Goal: Task Accomplishment & Management: Use online tool/utility

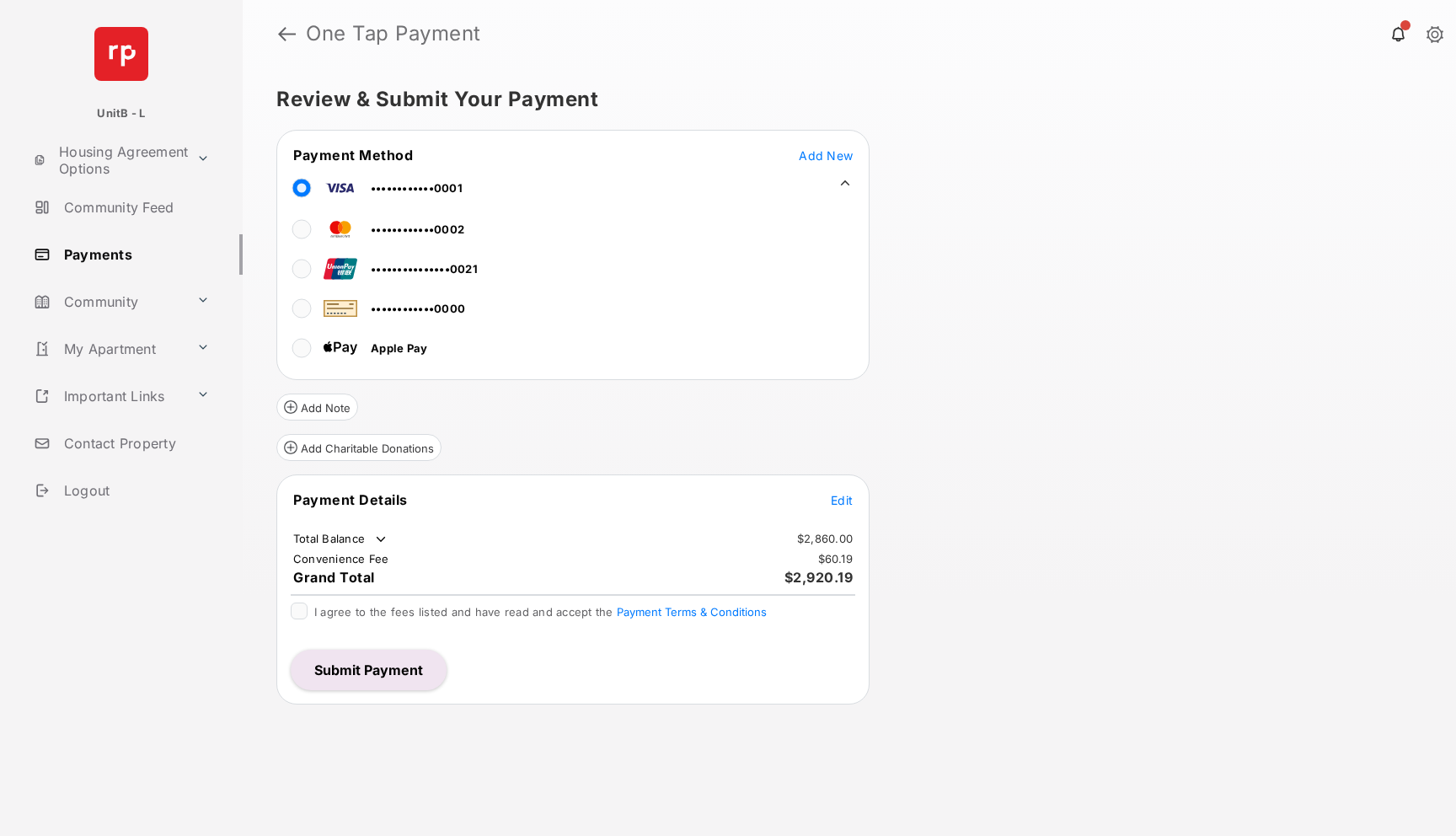
click at [813, 157] on span "Add New" at bounding box center [825, 155] width 54 height 14
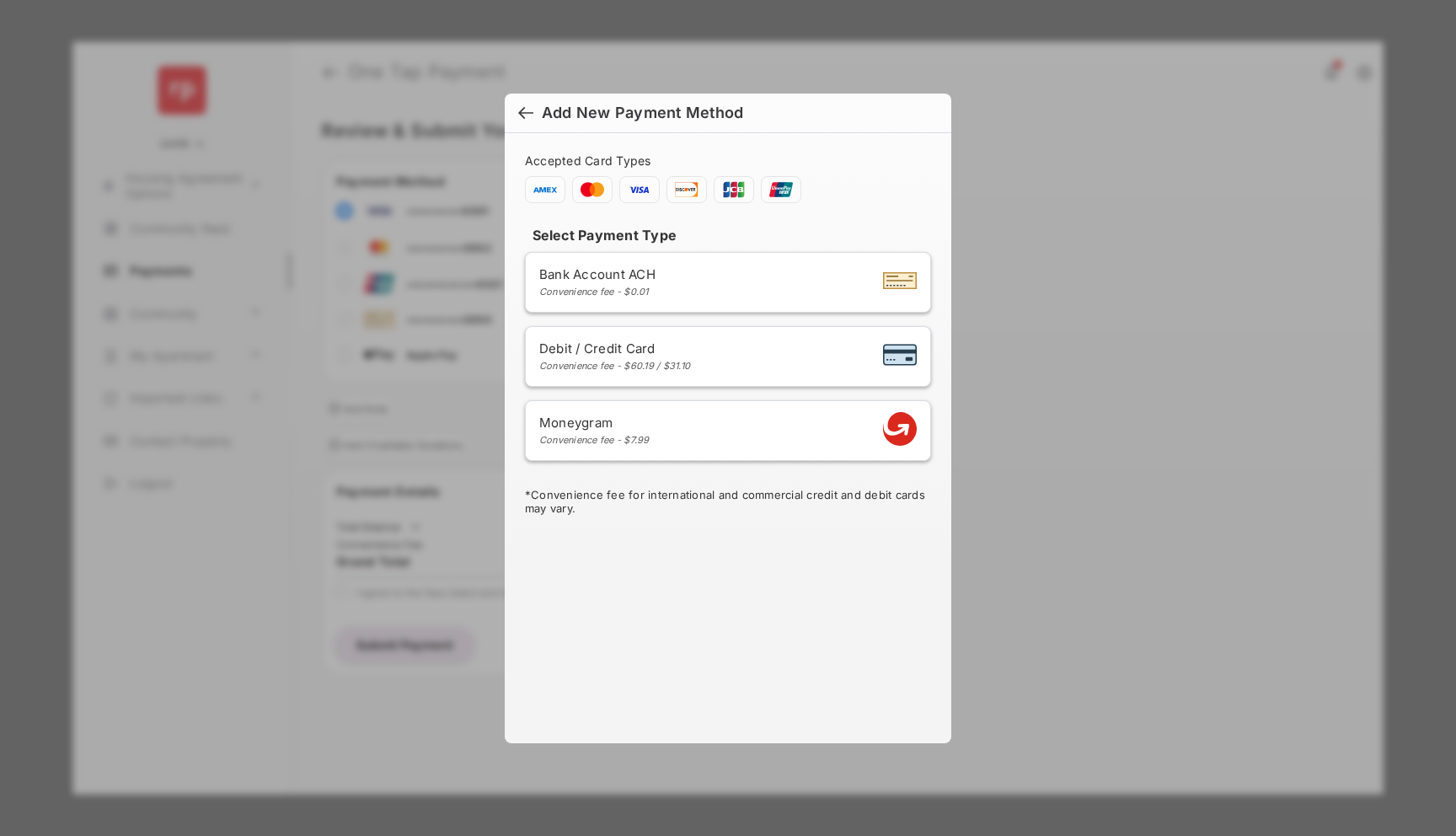
click at [722, 433] on div "Moneygram Convenience fee - $7.99" at bounding box center [728, 431] width 378 height 32
select select "**********"
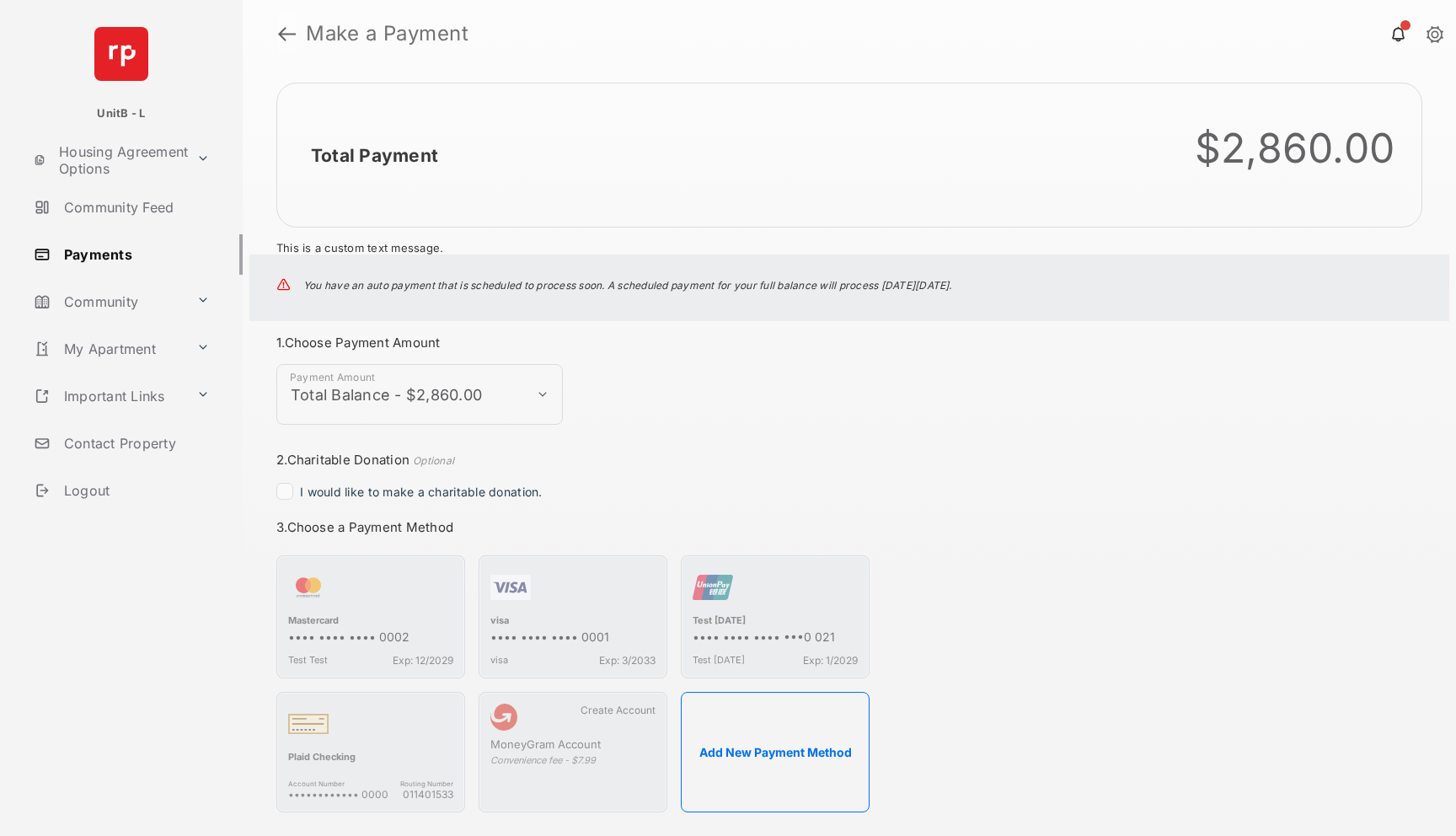
click at [282, 35] on link at bounding box center [286, 33] width 18 height 41
